Goal: Use online tool/utility: Utilize a website feature to perform a specific function

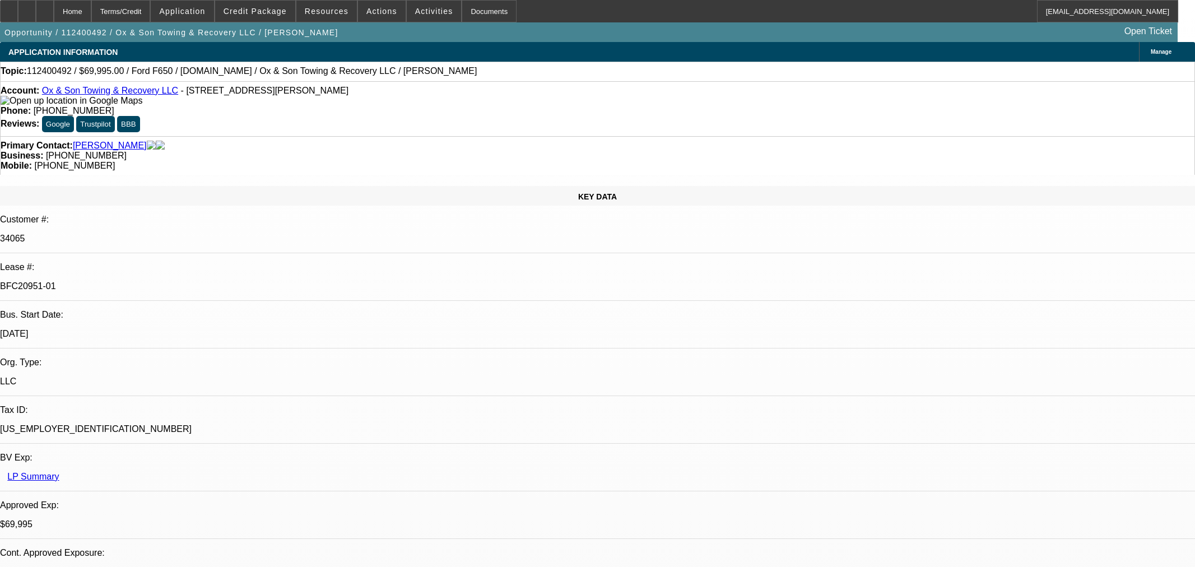
select select "0"
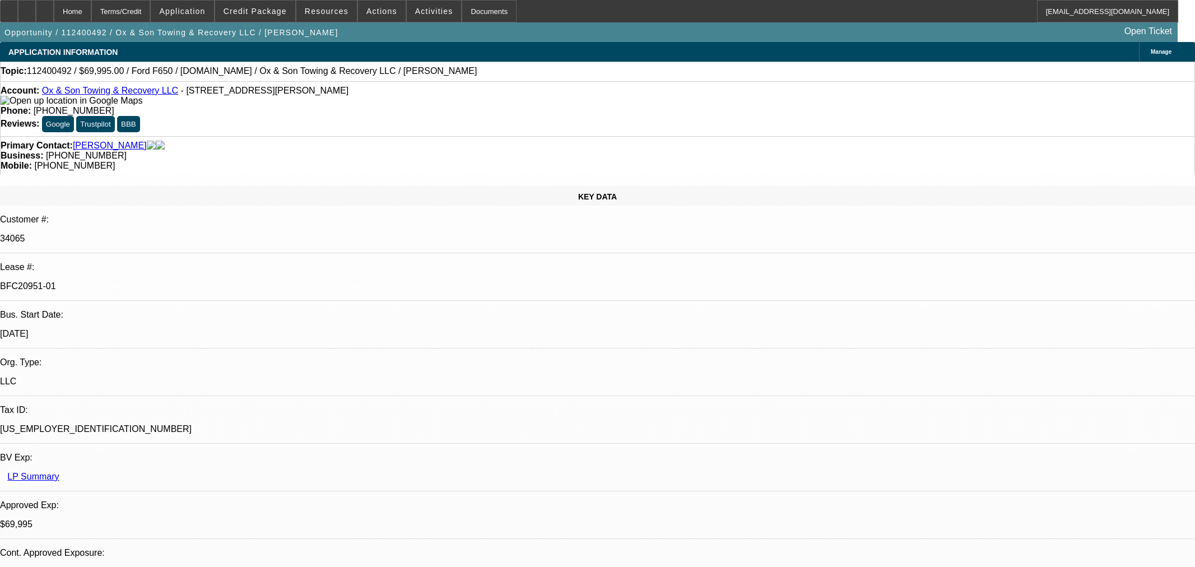
select select "0"
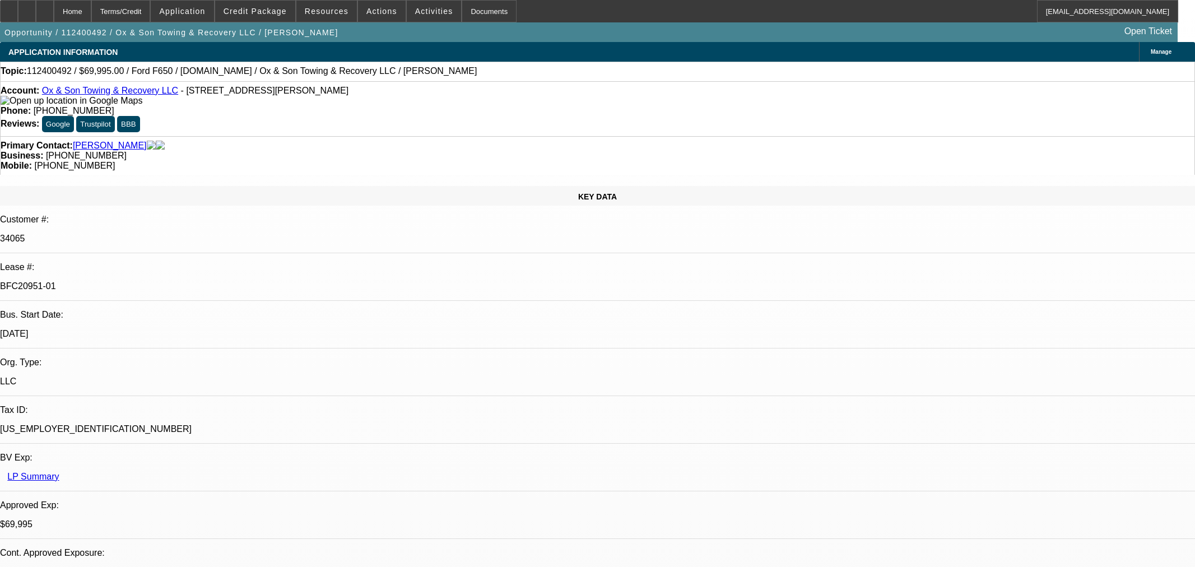
select select "0"
select select "1"
select select "3"
select select "6"
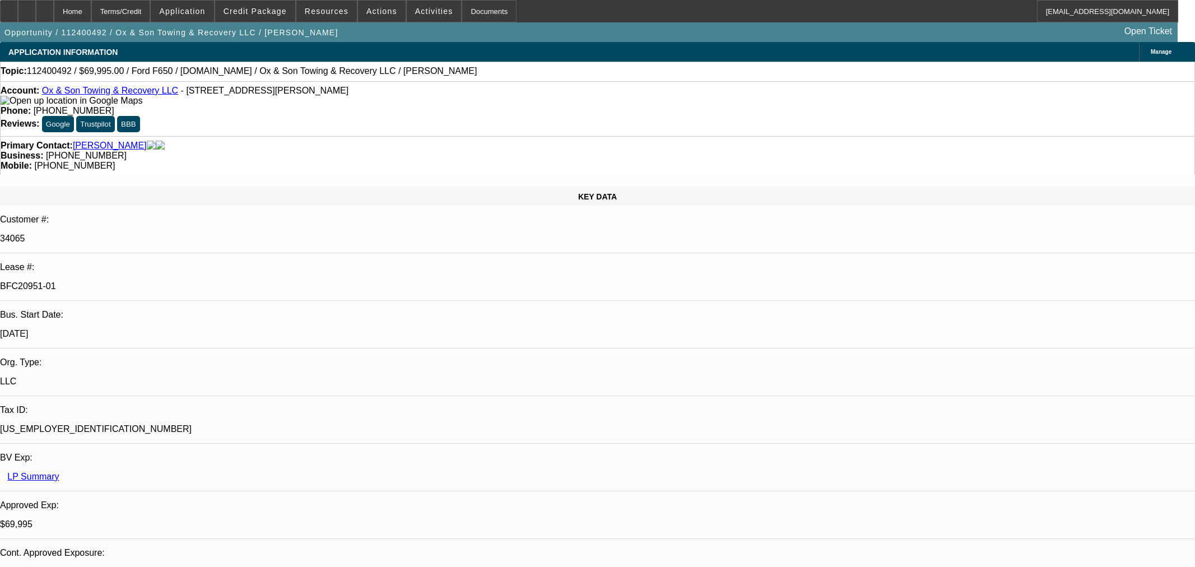
select select "1"
select select "3"
select select "6"
select select "1"
select select "3"
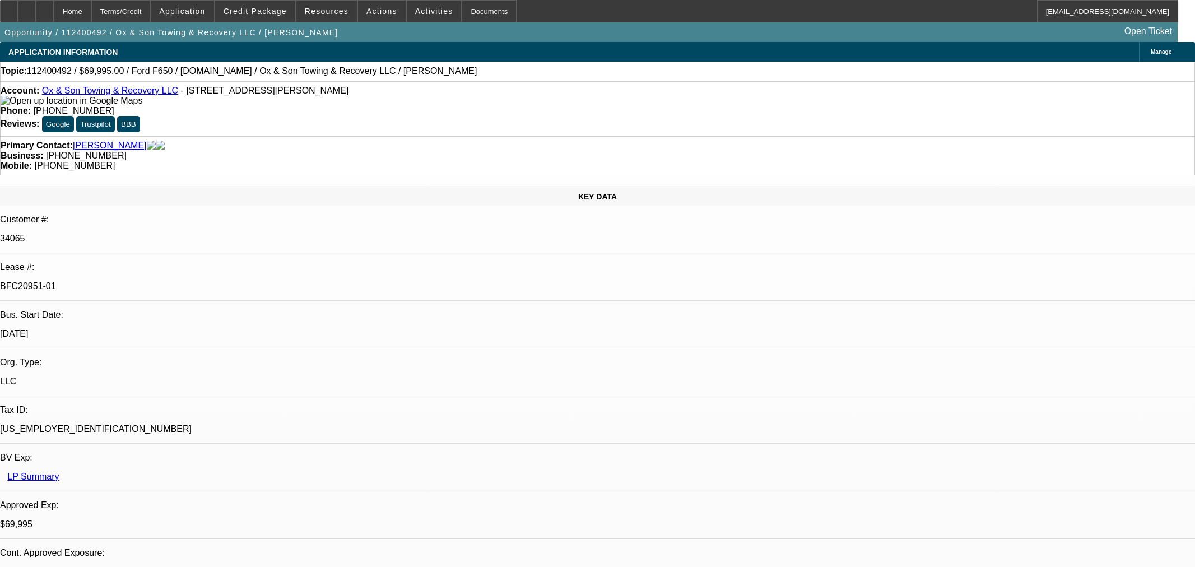
select select "6"
select select "1"
select select "3"
select select "6"
click at [54, 2] on div at bounding box center [45, 11] width 18 height 22
